Goal: Navigation & Orientation: Find specific page/section

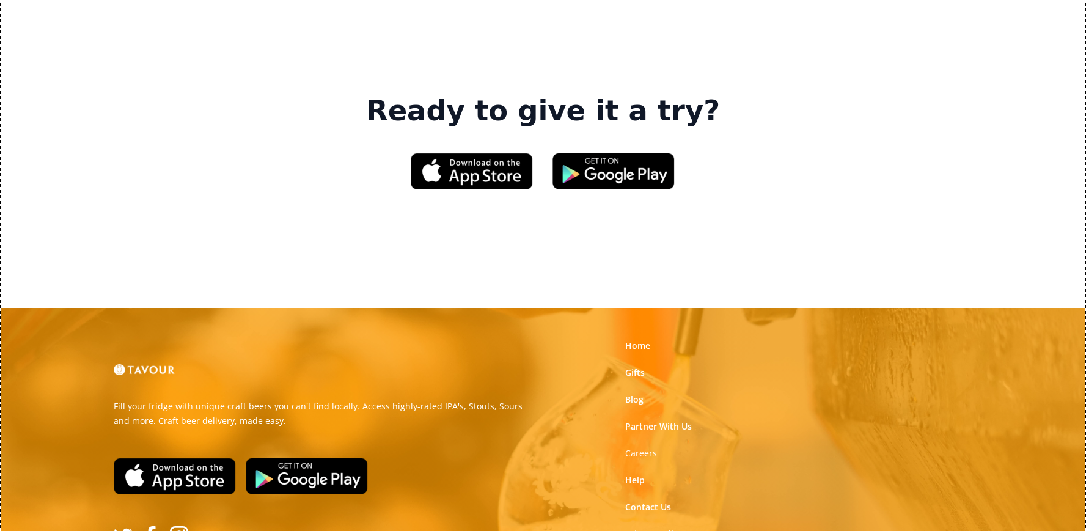
scroll to position [1916, 0]
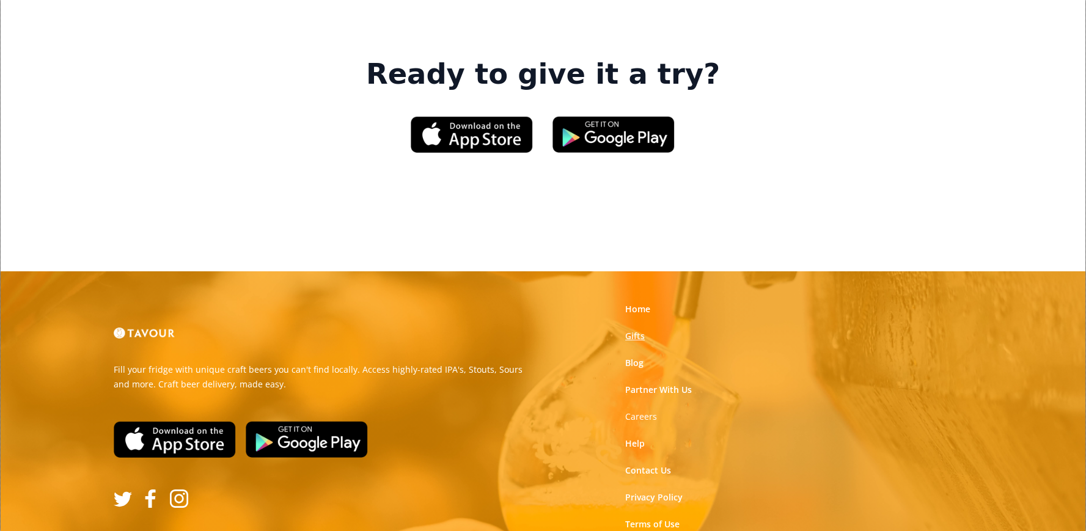
click at [636, 330] on link "Gifts" at bounding box center [635, 336] width 20 height 12
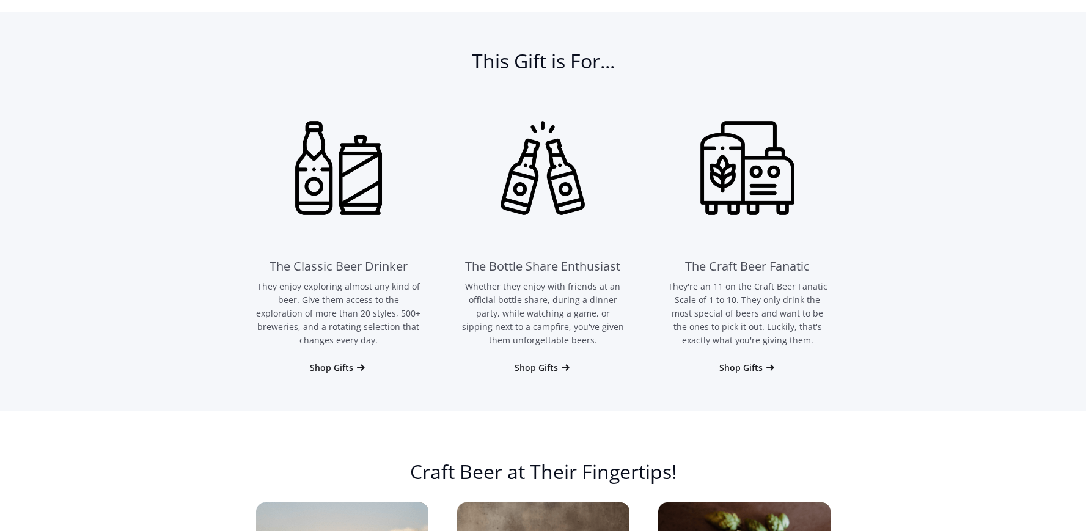
scroll to position [752, 0]
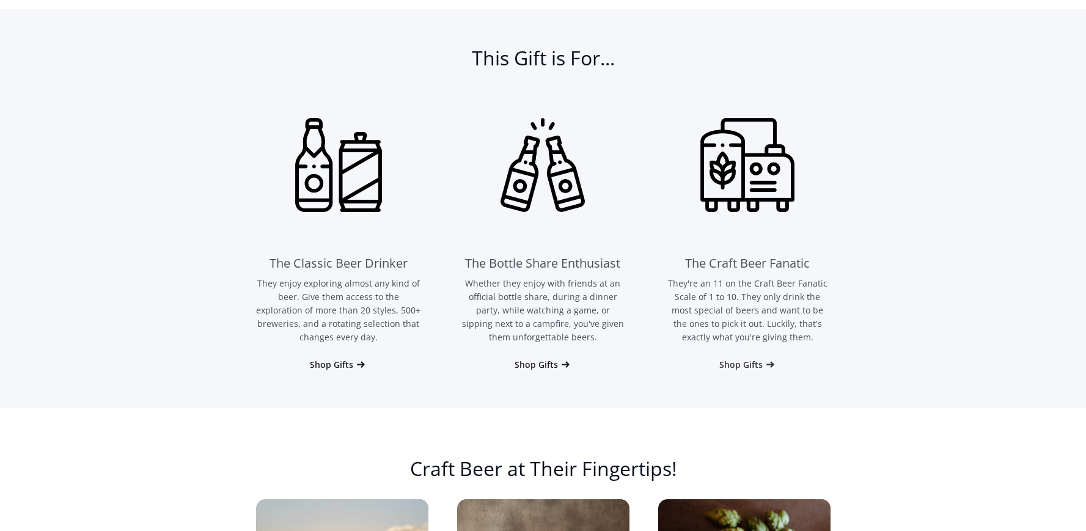
click at [747, 362] on div "Shop Gifts" at bounding box center [741, 365] width 43 height 12
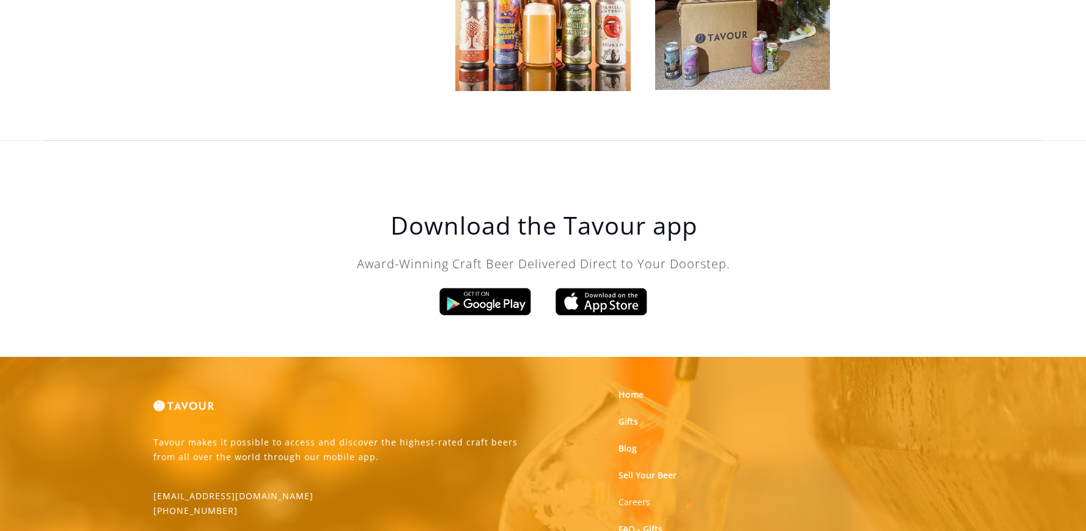
scroll to position [3865, 0]
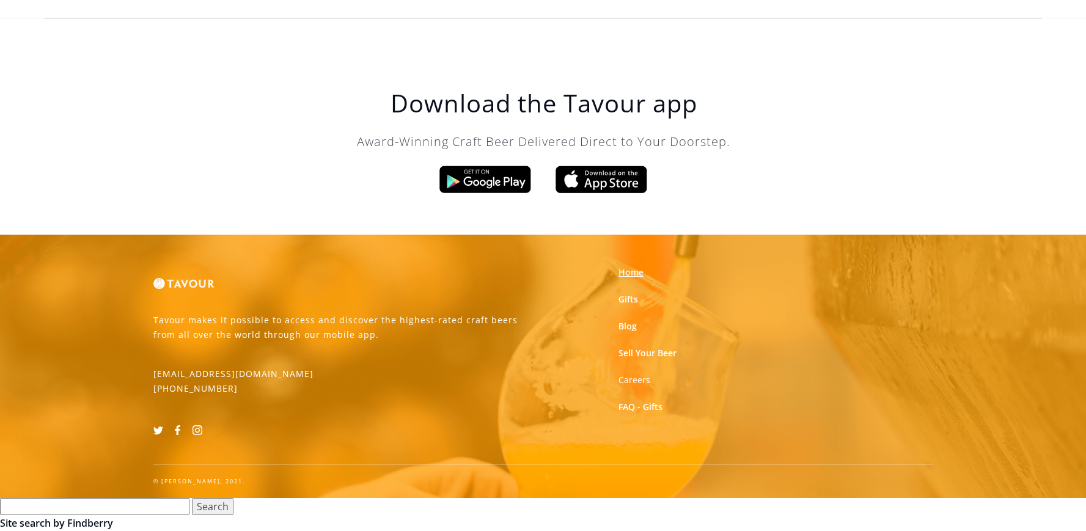
click at [633, 276] on link "Home" at bounding box center [631, 273] width 25 height 12
